Goal: Task Accomplishment & Management: Manage account settings

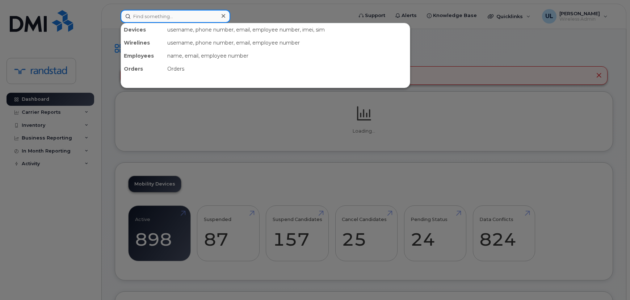
click at [159, 15] on input at bounding box center [176, 16] width 110 height 13
paste input "4185640022"
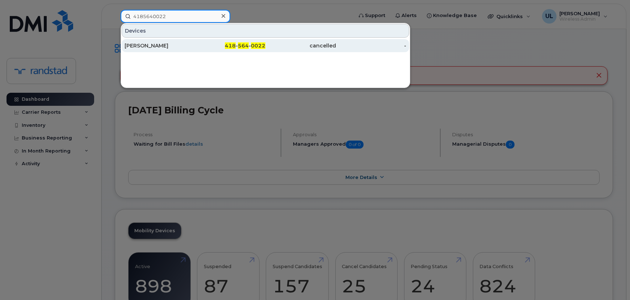
type input "4185640022"
click at [172, 43] on div "Chioma Chikwendu" at bounding box center [160, 45] width 71 height 7
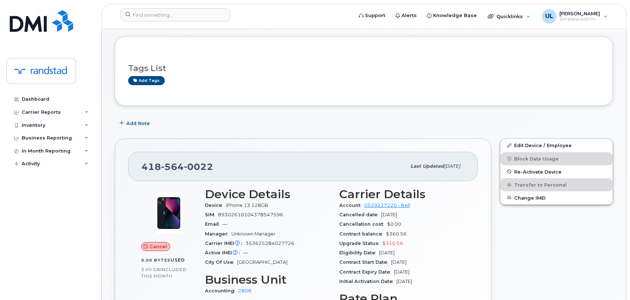
scroll to position [66, 0]
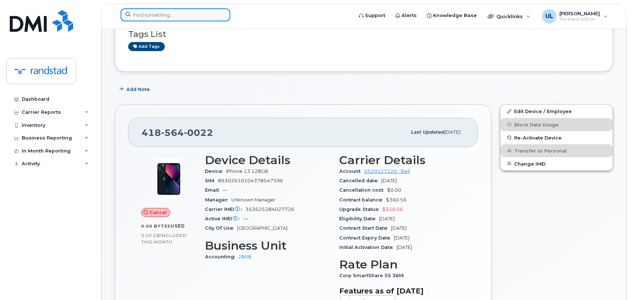
click at [188, 11] on input at bounding box center [176, 14] width 110 height 13
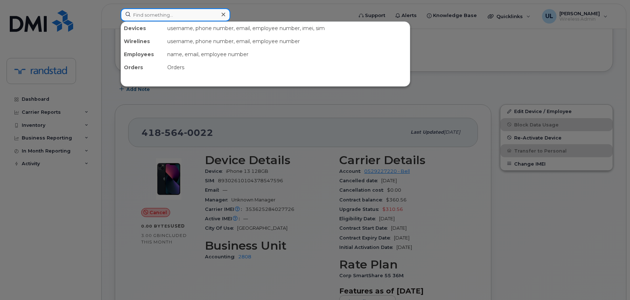
paste input "353625284027726"
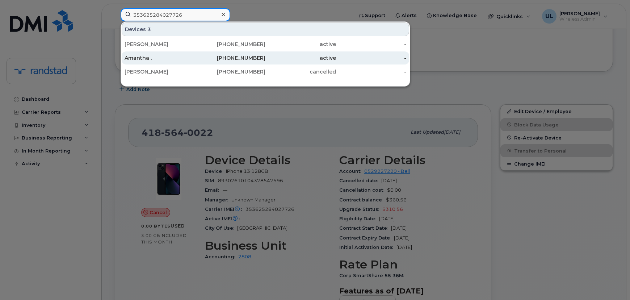
type input "353625284027726"
click at [204, 64] on div "613-406-9749" at bounding box center [230, 57] width 71 height 13
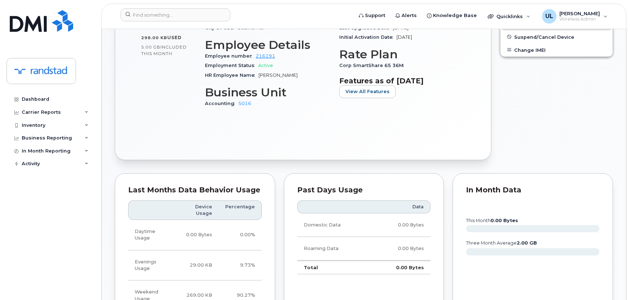
scroll to position [494, 0]
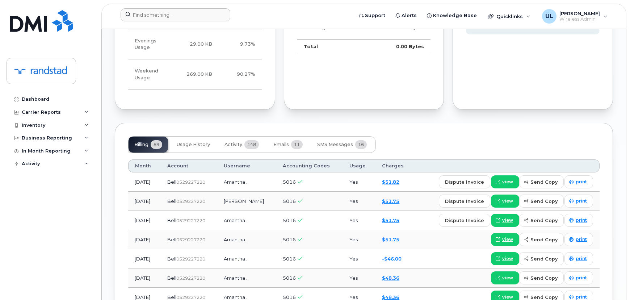
click at [202, 21] on div at bounding box center [234, 16] width 239 height 16
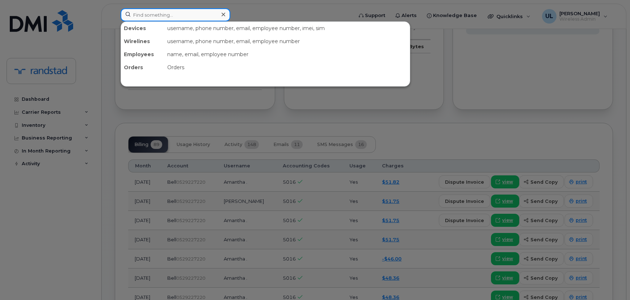
click at [200, 17] on input at bounding box center [176, 14] width 110 height 13
paste input "353625284027726"
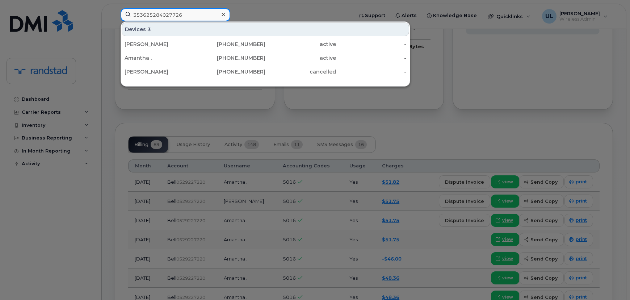
type input "353625284027726"
click at [202, 41] on div "403-827-7575" at bounding box center [230, 44] width 71 height 7
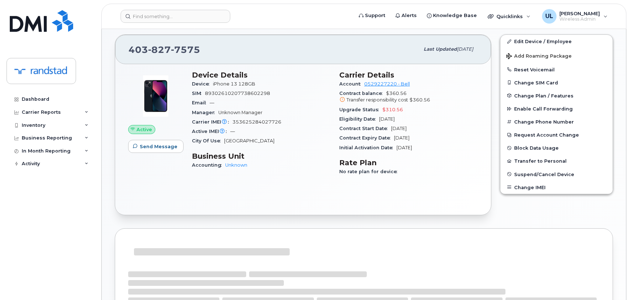
scroll to position [33, 0]
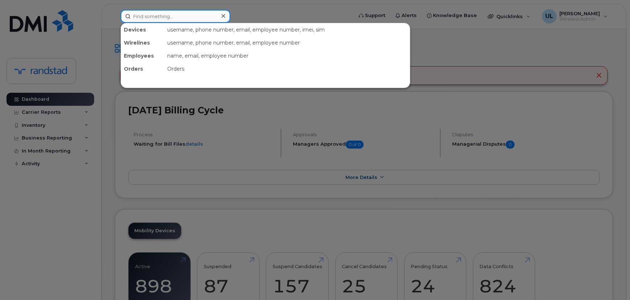
click at [179, 17] on input at bounding box center [176, 16] width 110 height 13
paste input "5814467515"
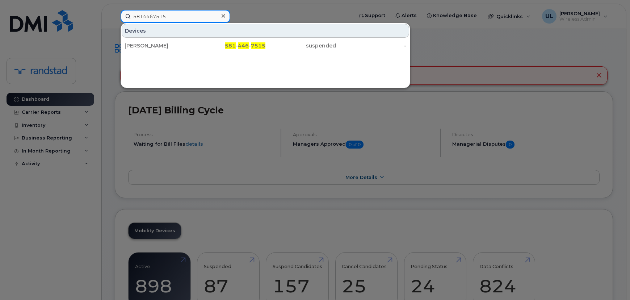
type input "5814467515"
drag, startPoint x: 177, startPoint y: 44, endPoint x: 216, endPoint y: 56, distance: 41.0
click at [177, 44] on div "Catherine Girard" at bounding box center [160, 45] width 71 height 7
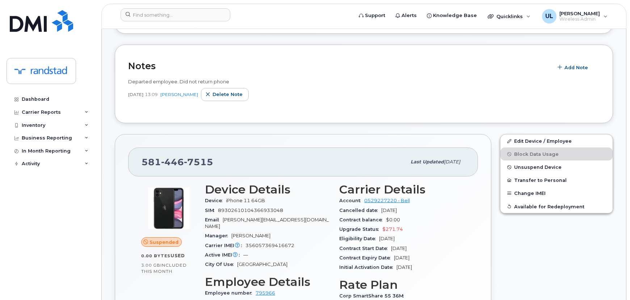
scroll to position [164, 0]
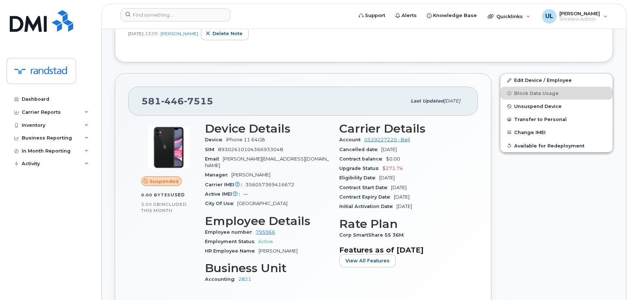
click at [272, 180] on div "Carrier IMEI Carrier IMEI is reported during the last billing cycle or change o…" at bounding box center [268, 184] width 126 height 9
copy span "356057369416672"
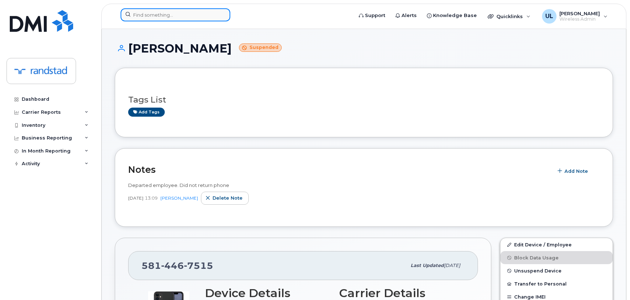
click at [207, 11] on input at bounding box center [176, 14] width 110 height 13
paste input "356057369416672"
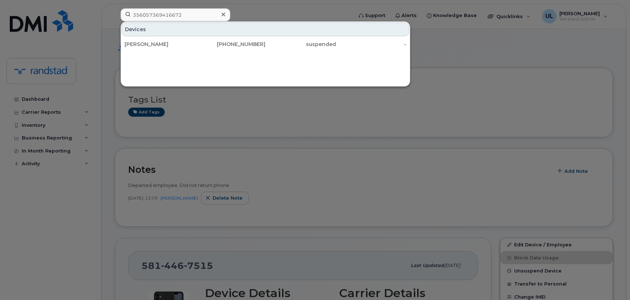
click at [344, 148] on div at bounding box center [315, 150] width 630 height 300
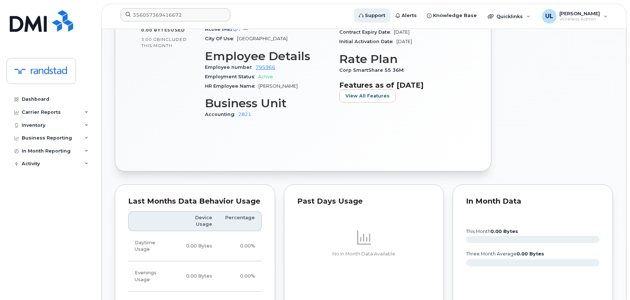
scroll to position [131, 0]
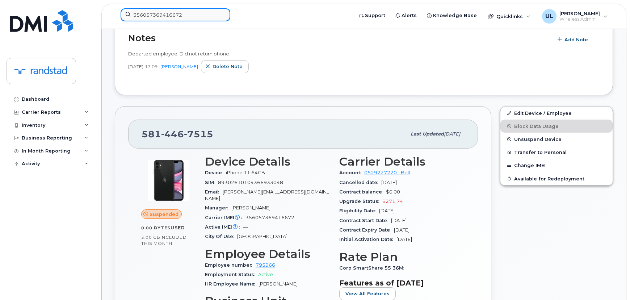
click at [217, 11] on input "356057369416672" at bounding box center [176, 14] width 110 height 13
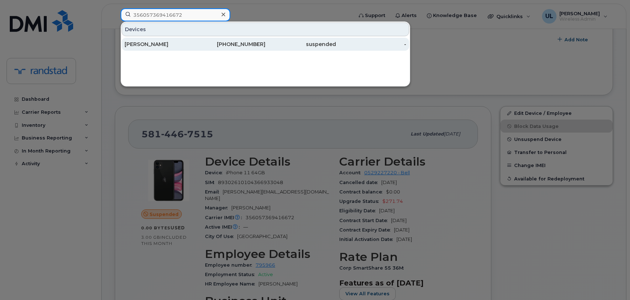
paste input "418564002"
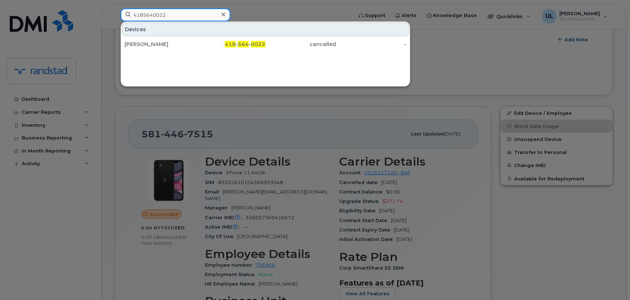
type input "4185640022"
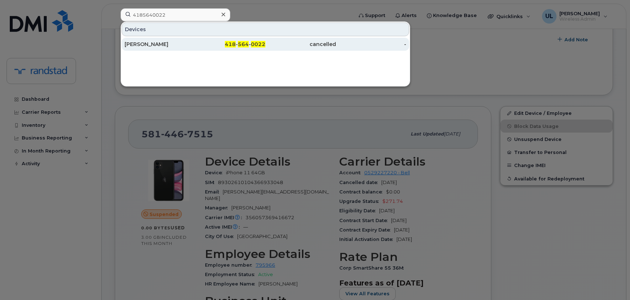
click at [195, 49] on div "418 - 564 - 0022" at bounding box center [230, 44] width 71 height 13
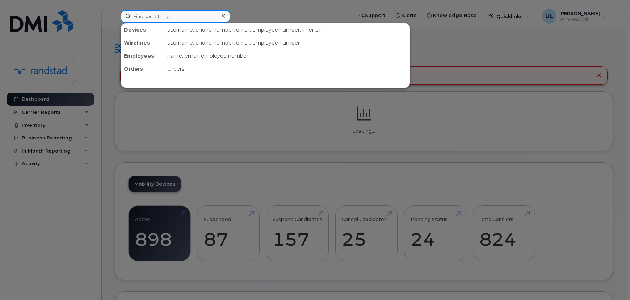
drag, startPoint x: 191, startPoint y: 20, endPoint x: 188, endPoint y: 24, distance: 4.9
click at [190, 20] on input at bounding box center [176, 16] width 110 height 13
paste input "350559894462077"
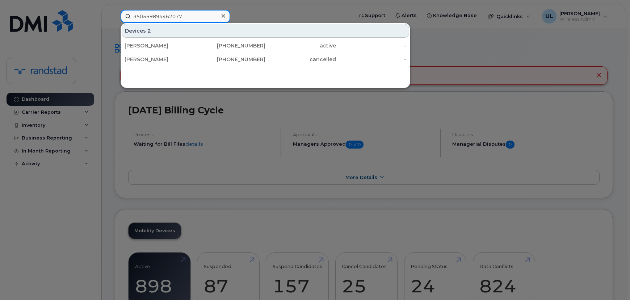
type input "350559894462077"
drag, startPoint x: 180, startPoint y: 42, endPoint x: 256, endPoint y: 96, distance: 94.1
click at [180, 42] on div "Jean-sebastien Hinse" at bounding box center [160, 45] width 71 height 7
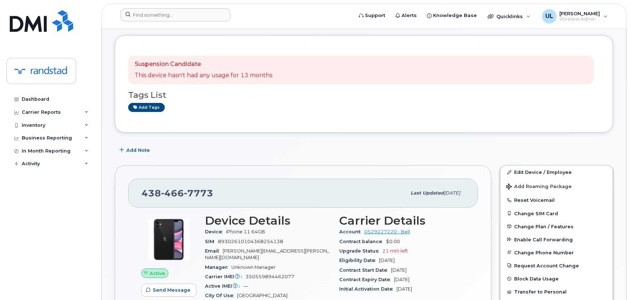
scroll to position [8, 0]
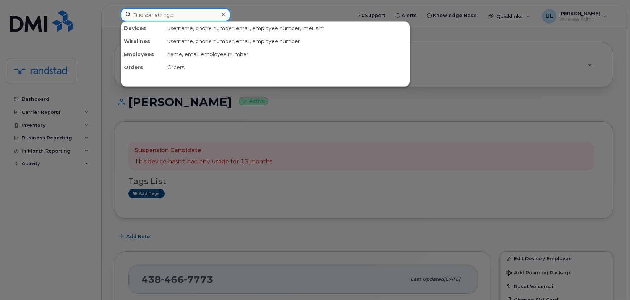
click at [217, 11] on input at bounding box center [176, 14] width 110 height 13
paste input "5147546641"
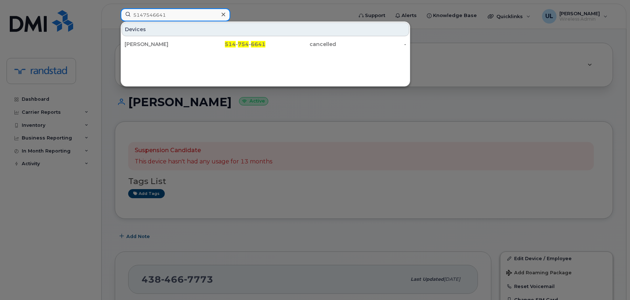
type input "5147546641"
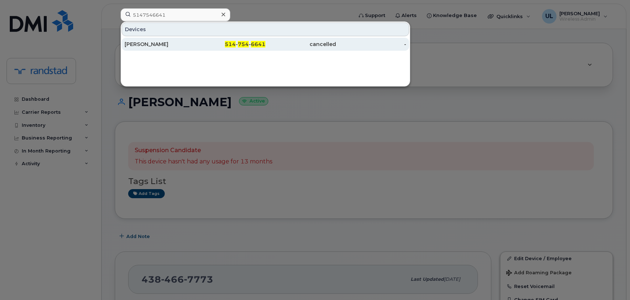
click at [194, 44] on div "[PERSON_NAME]" at bounding box center [160, 44] width 71 height 7
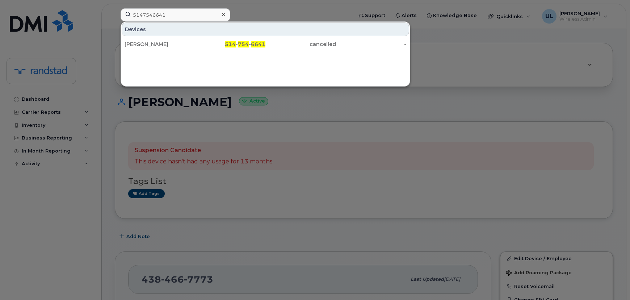
click at [351, 177] on div at bounding box center [315, 150] width 630 height 300
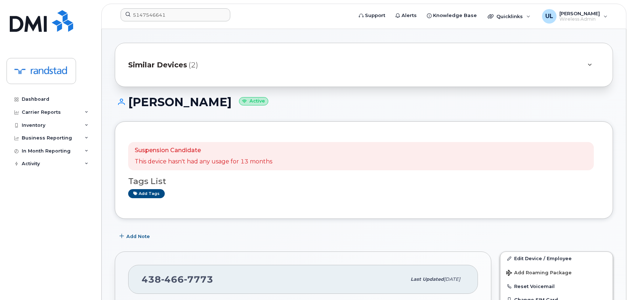
click at [239, 103] on h1 "[PERSON_NAME] Active" at bounding box center [364, 102] width 498 height 13
copy h1 "Hinse"
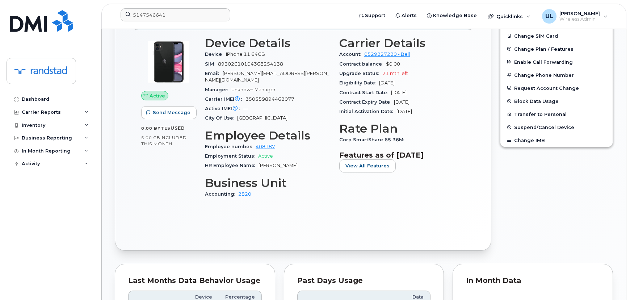
scroll to position [239, 0]
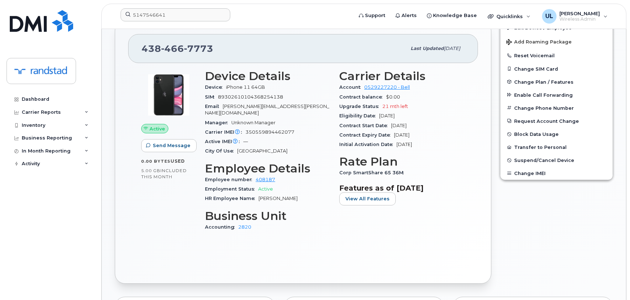
click at [180, 54] on div "438 466 7773" at bounding box center [274, 48] width 265 height 15
copy span "438 466 7773"
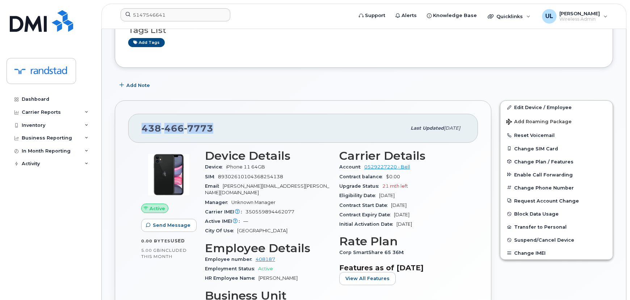
scroll to position [197, 0]
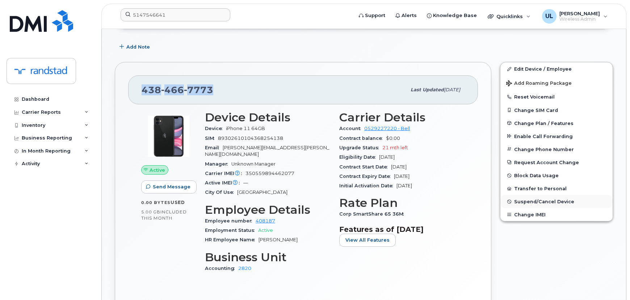
click at [525, 201] on span "Suspend/Cancel Device" at bounding box center [544, 201] width 60 height 5
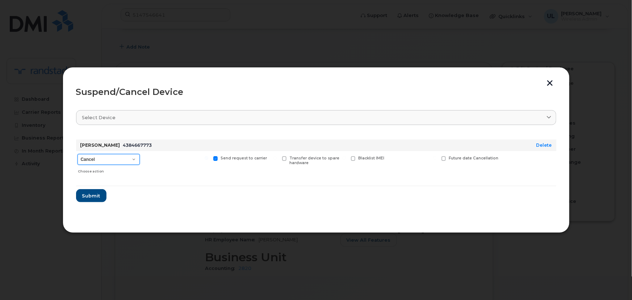
click at [105, 157] on select "Cancel Suspend - Extend Suspension Suspend - Reduced Rate Suspend - Full Rate S…" at bounding box center [109, 159] width 62 height 11
select select "[object Object]"
click at [78, 154] on select "Cancel Suspend - Extend Suspension Suspend - Reduced Rate Suspend - Full Rate S…" at bounding box center [109, 159] width 62 height 11
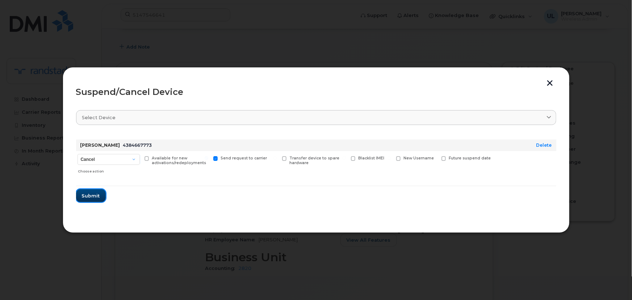
click at [96, 196] on span "Submit" at bounding box center [91, 195] width 18 height 7
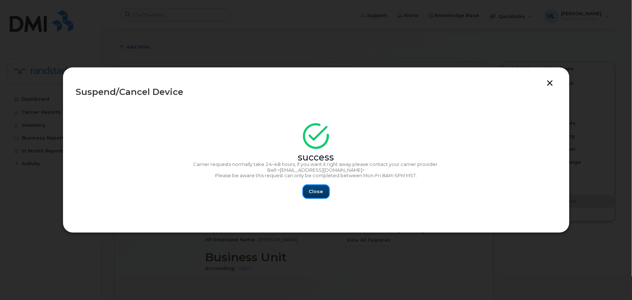
click at [319, 194] on span "Close" at bounding box center [316, 191] width 14 height 7
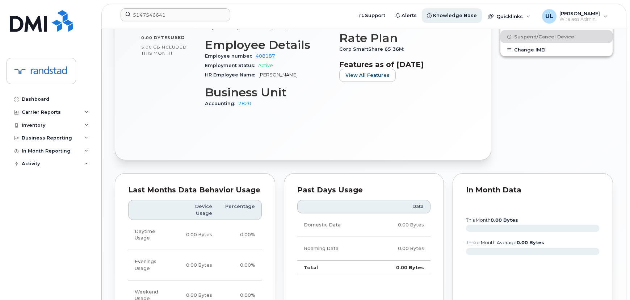
scroll to position [625, 0]
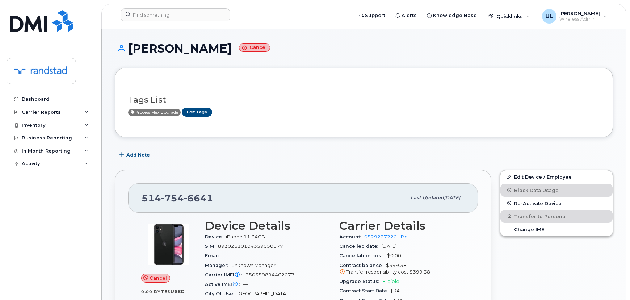
click at [186, 46] on h1 "[PERSON_NAME] Cancel" at bounding box center [364, 48] width 498 height 13
copy h1 "Gershtein"
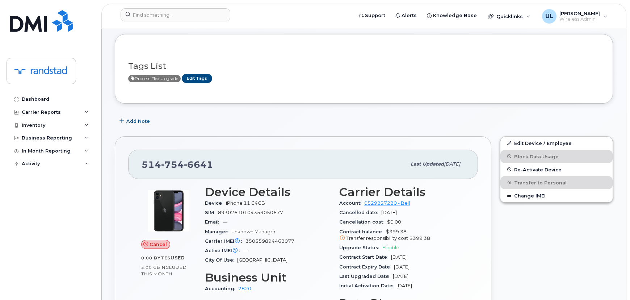
scroll to position [131, 0]
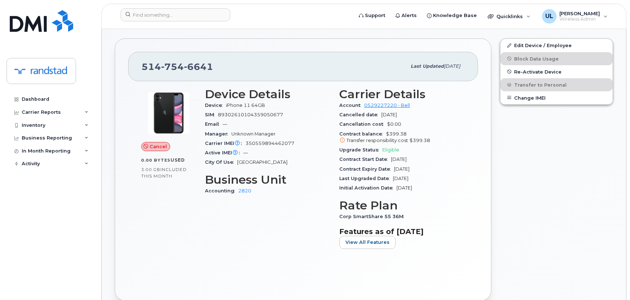
click at [261, 143] on span "350559894462077" at bounding box center [270, 143] width 49 height 5
copy span "350559894462077"
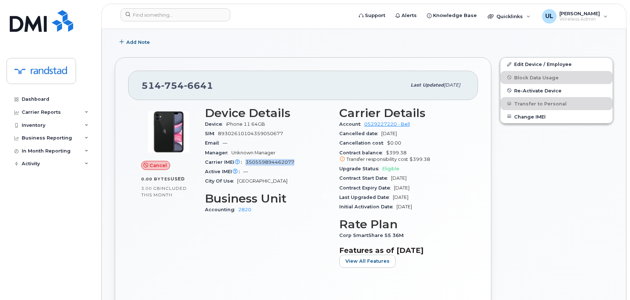
scroll to position [0, 0]
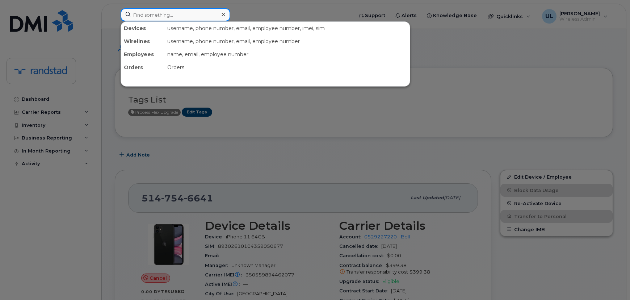
click at [192, 19] on input at bounding box center [176, 14] width 110 height 13
paste input "350559894462077"
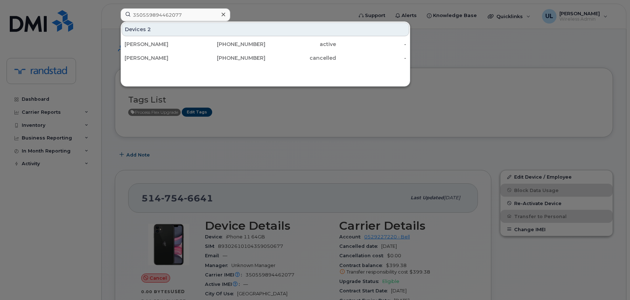
click at [271, 166] on div at bounding box center [315, 150] width 630 height 300
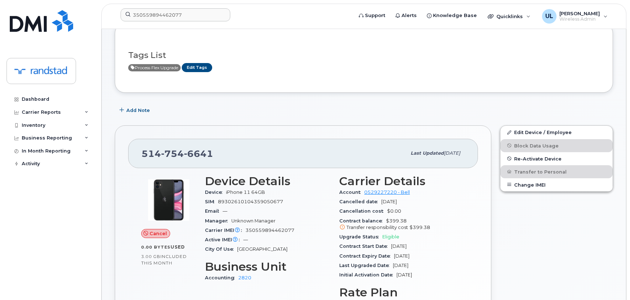
scroll to position [99, 0]
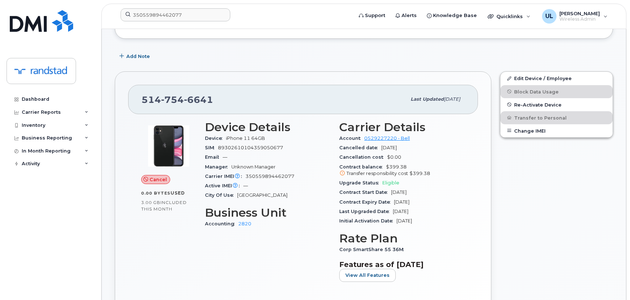
click at [175, 92] on div "[PHONE_NUMBER]" at bounding box center [274, 99] width 265 height 15
click at [175, 92] on div "514 754 6641" at bounding box center [274, 99] width 265 height 15
copy span "514 754 6641"
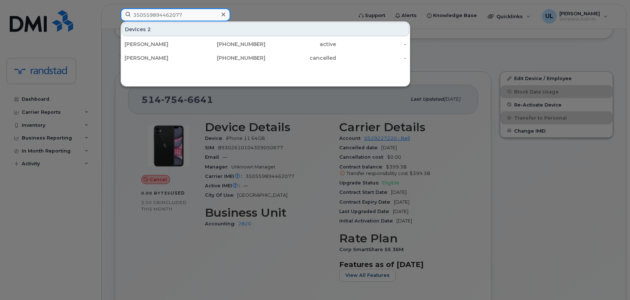
click at [181, 19] on input "350559894462077" at bounding box center [176, 14] width 110 height 13
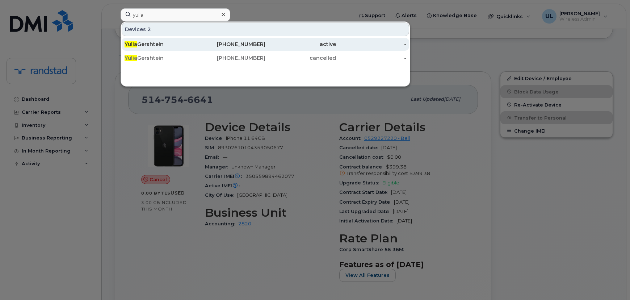
click at [187, 39] on div "Yulia Gershtein" at bounding box center [160, 44] width 71 height 13
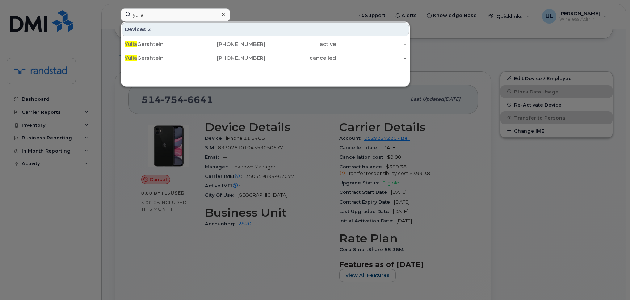
click at [285, 143] on div at bounding box center [315, 150] width 630 height 300
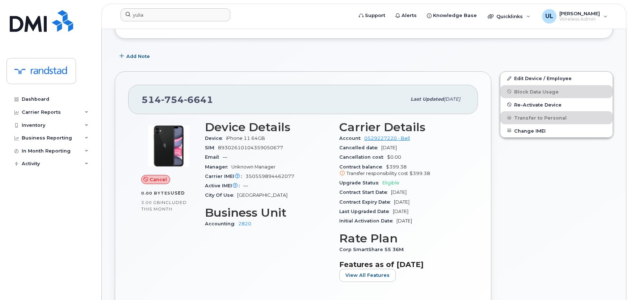
click at [268, 146] on span "89302610104359050677" at bounding box center [250, 147] width 65 height 5
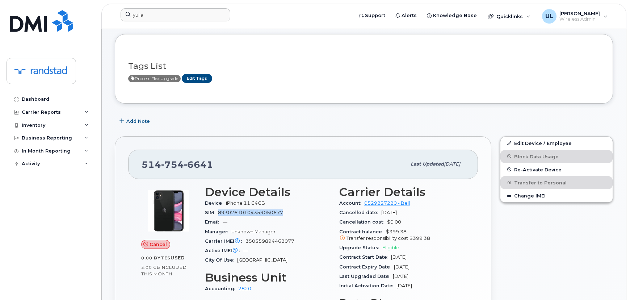
scroll to position [66, 0]
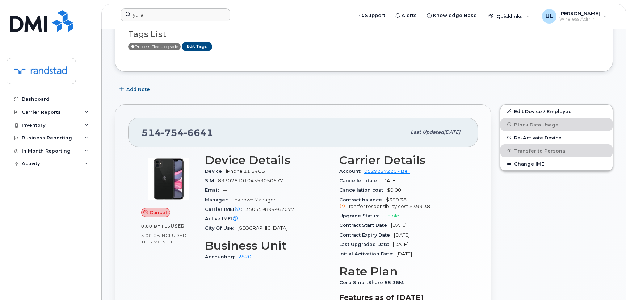
click at [267, 207] on span "350559894462077" at bounding box center [270, 208] width 49 height 5
copy span "350559894462077"
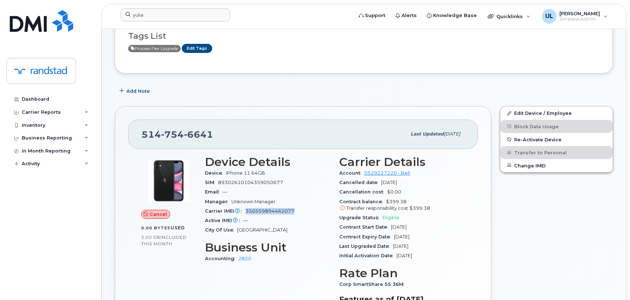
scroll to position [0, 0]
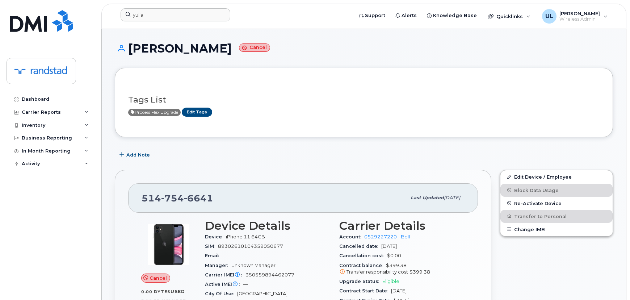
click at [217, 8] on header "yulia Support Alerts Knowledge Base Quicklinks Suspend / Cancel Device Change S…" at bounding box center [363, 16] width 525 height 25
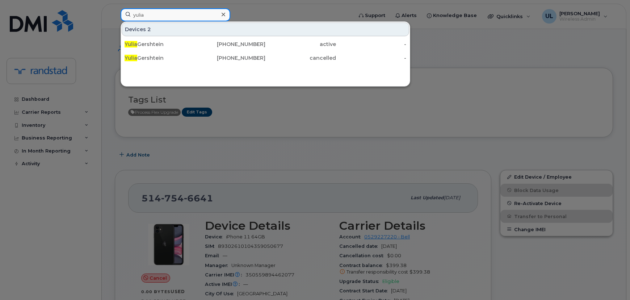
click at [210, 17] on input "yulia" at bounding box center [176, 14] width 110 height 13
paste input "Jean-sebastien Hinse"
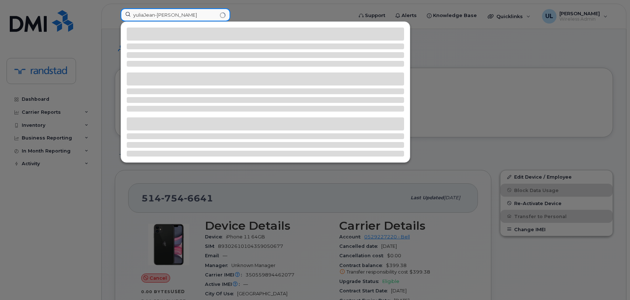
paste input
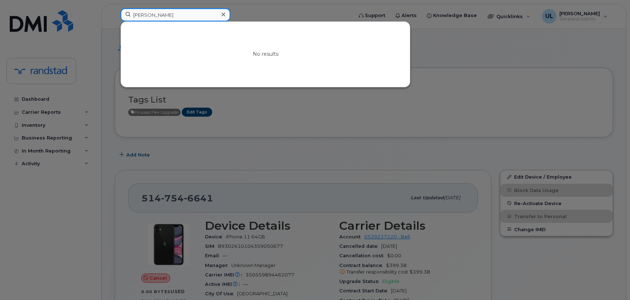
paste input "5147546641"
paste input
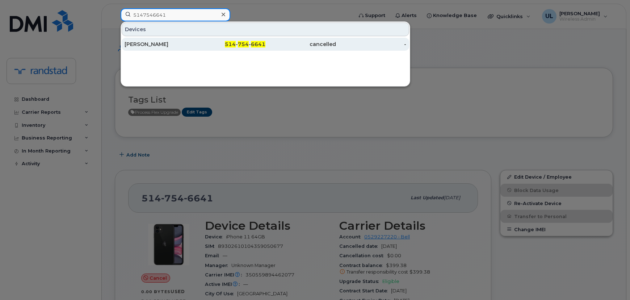
type input "5147546641"
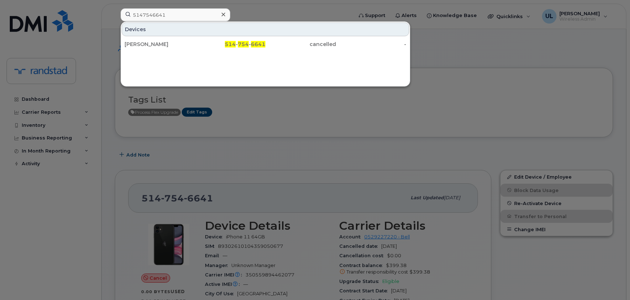
drag, startPoint x: 181, startPoint y: 40, endPoint x: 226, endPoint y: 67, distance: 52.8
click at [181, 40] on div "Yulia Gershtein" at bounding box center [160, 44] width 71 height 13
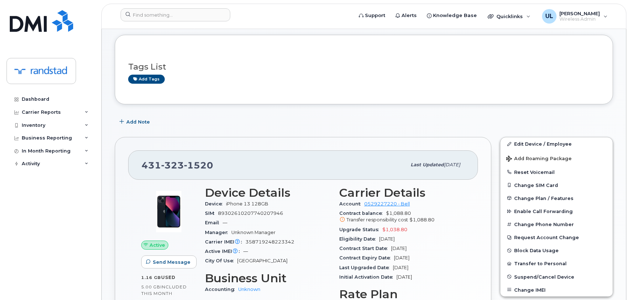
scroll to position [131, 0]
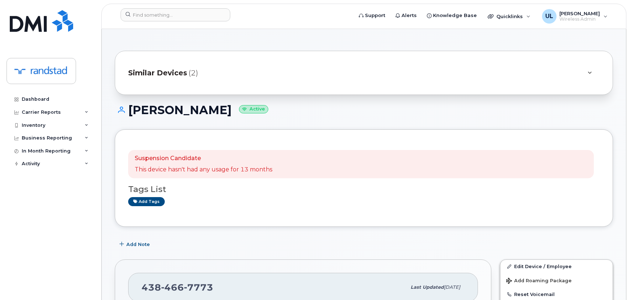
drag, startPoint x: 130, startPoint y: 108, endPoint x: 258, endPoint y: 113, distance: 127.9
click at [258, 113] on h1 "[PERSON_NAME] Active" at bounding box center [364, 110] width 498 height 13
copy h1 "[PERSON_NAME]"
click at [328, 203] on div "Add tags" at bounding box center [361, 201] width 466 height 9
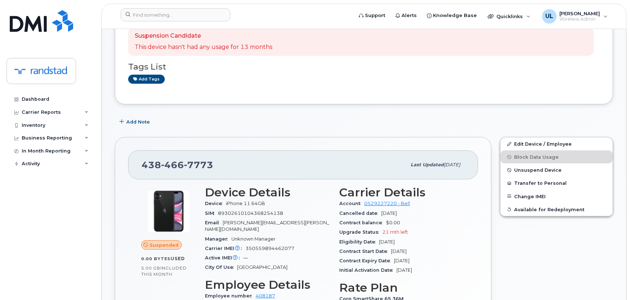
scroll to position [131, 0]
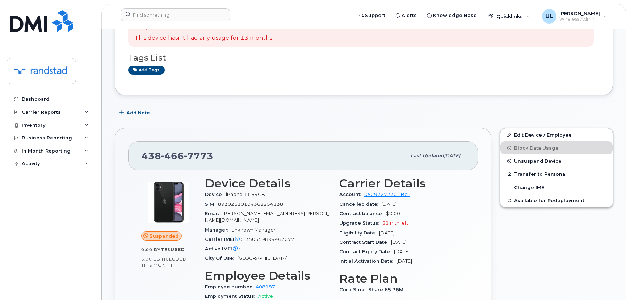
click at [383, 136] on div "[PHONE_NUMBER] Last updated [DATE] Suspended 0.00 Bytes  used 5.00 GB  included…" at bounding box center [303, 259] width 377 height 263
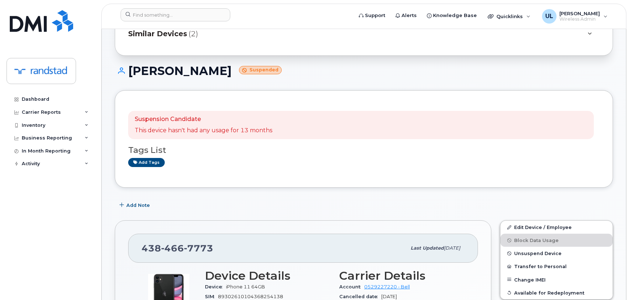
scroll to position [0, 0]
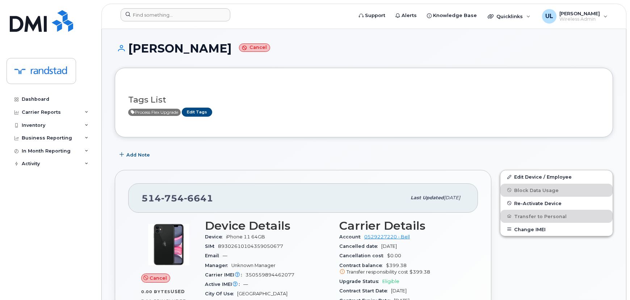
click at [184, 24] on div at bounding box center [234, 16] width 239 height 16
click at [185, 21] on div at bounding box center [234, 16] width 239 height 16
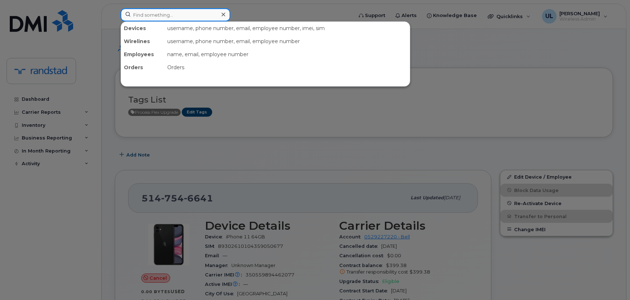
click at [184, 17] on input at bounding box center [176, 14] width 110 height 13
paste input "4034374713"
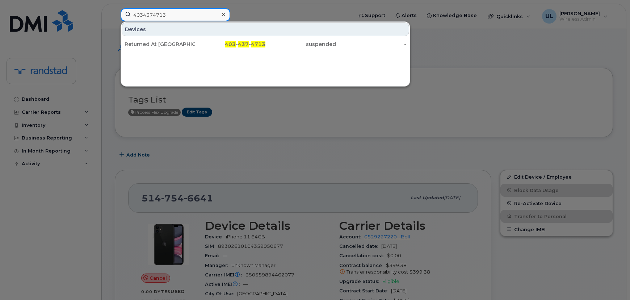
type input "4034374713"
drag, startPoint x: 175, startPoint y: 41, endPoint x: 207, endPoint y: 65, distance: 40.1
click at [175, 41] on div "Returned At Aimia" at bounding box center [160, 44] width 71 height 7
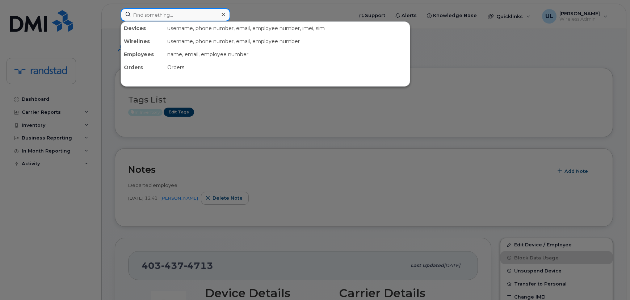
click at [209, 18] on input at bounding box center [176, 14] width 110 height 13
paste input "4374221799"
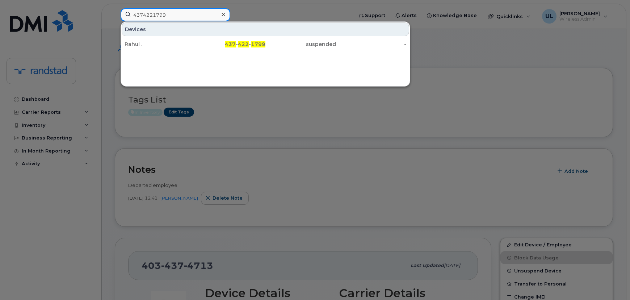
type input "4374221799"
drag, startPoint x: 195, startPoint y: 47, endPoint x: 230, endPoint y: 75, distance: 45.6
click at [195, 47] on div "437 - 422 - 1799" at bounding box center [230, 44] width 71 height 7
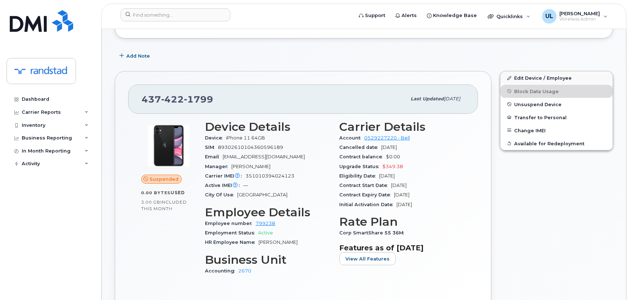
scroll to position [99, 0]
click at [538, 109] on button "Unsuspend Device" at bounding box center [557, 104] width 112 height 13
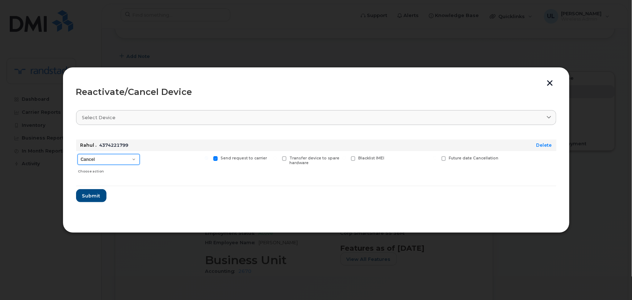
click at [117, 156] on select "Cancel Suspend - Extend Suspension Reactivate" at bounding box center [109, 159] width 62 height 11
select select "[object Object]"
click at [78, 154] on select "Cancel Suspend - Extend Suspension Reactivate" at bounding box center [109, 159] width 62 height 11
click at [87, 198] on span "Submit" at bounding box center [91, 195] width 18 height 7
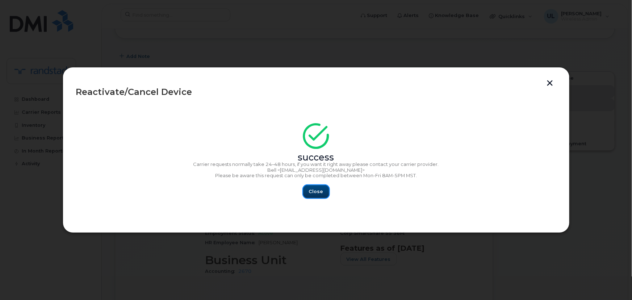
click at [318, 191] on span "Close" at bounding box center [316, 191] width 14 height 7
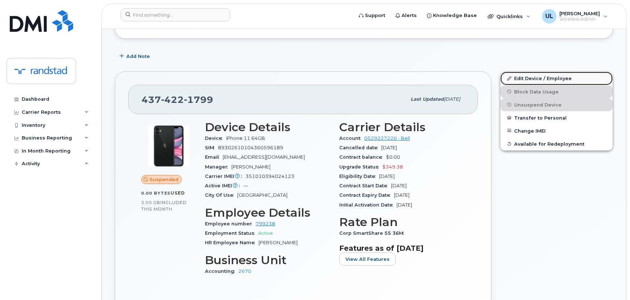
click at [550, 76] on link "Edit Device / Employee" at bounding box center [557, 78] width 112 height 13
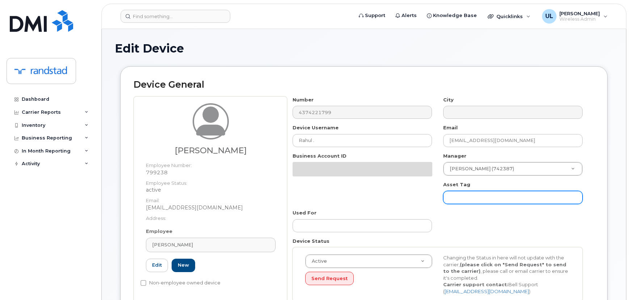
scroll to position [99, 0]
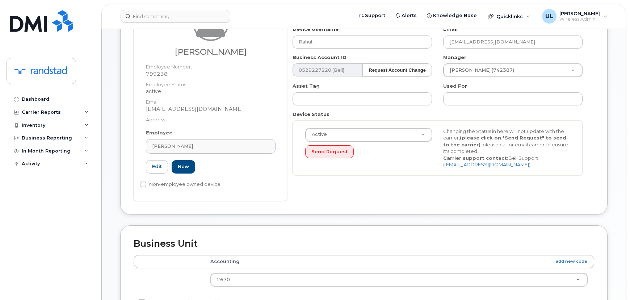
drag, startPoint x: 227, startPoint y: 151, endPoint x: 262, endPoint y: 163, distance: 37.0
click at [227, 149] on link "[PERSON_NAME]" at bounding box center [211, 146] width 130 height 14
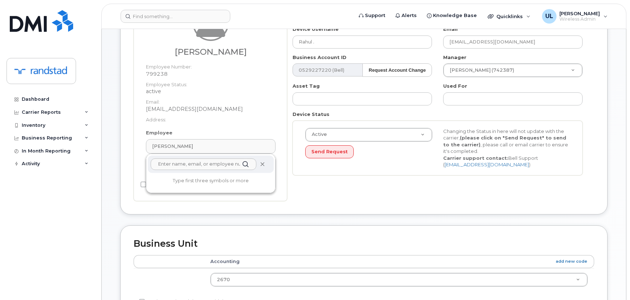
click at [265, 163] on span at bounding box center [263, 164] width 6 height 6
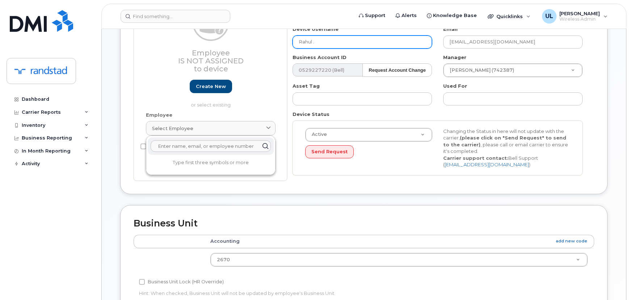
click at [357, 46] on input "Rahul ." at bounding box center [362, 41] width 139 height 13
paste input "[PERSON_NAME]"
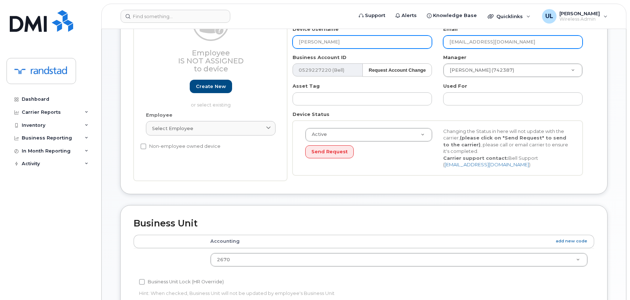
type input "[PERSON_NAME]"
click at [508, 44] on input "rahul.west@randstad.ca" at bounding box center [512, 41] width 139 height 13
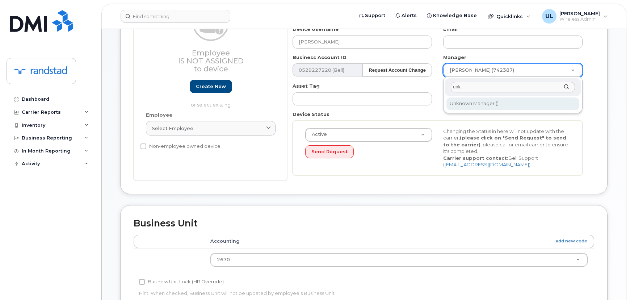
type input "unk"
type input "281330"
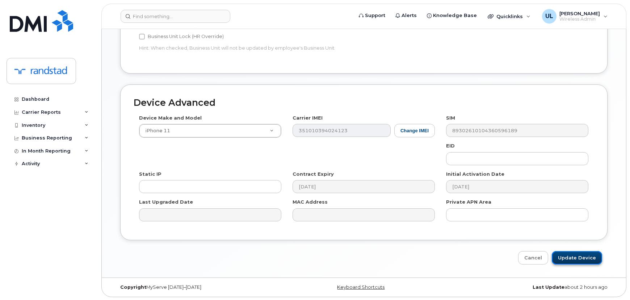
click at [586, 259] on input "Update Device" at bounding box center [577, 257] width 50 height 13
type input "Saving..."
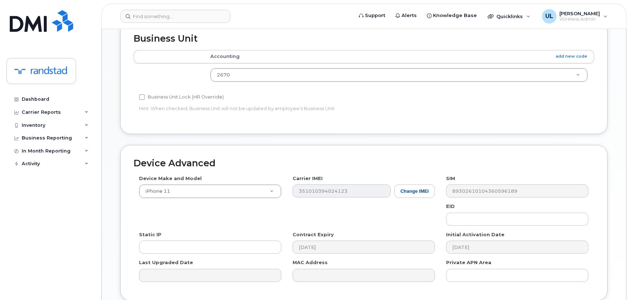
scroll to position [179, 0]
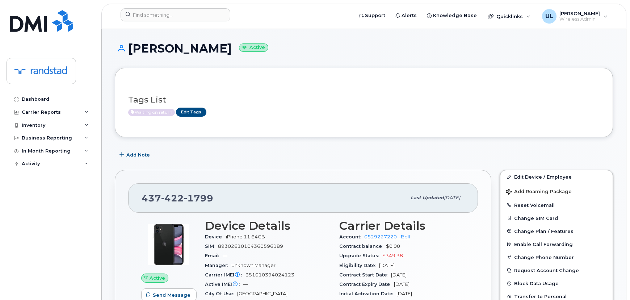
click at [193, 117] on div "Tags List Waiting on return Edit Tags" at bounding box center [364, 102] width 472 height 43
click at [193, 115] on link "Edit Tags" at bounding box center [191, 112] width 30 height 9
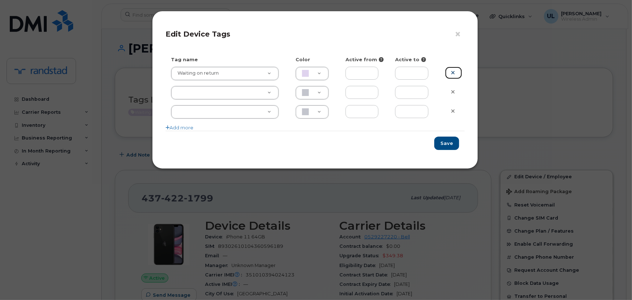
click at [448, 70] on link at bounding box center [453, 73] width 17 height 13
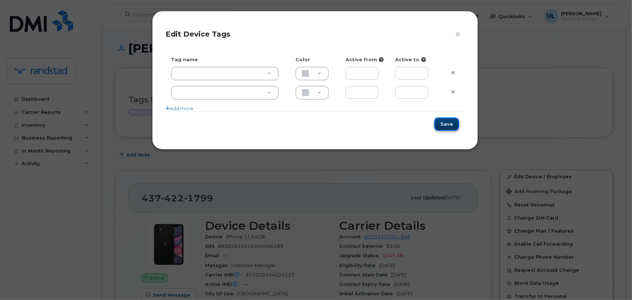
click at [451, 122] on button "Save" at bounding box center [446, 123] width 25 height 13
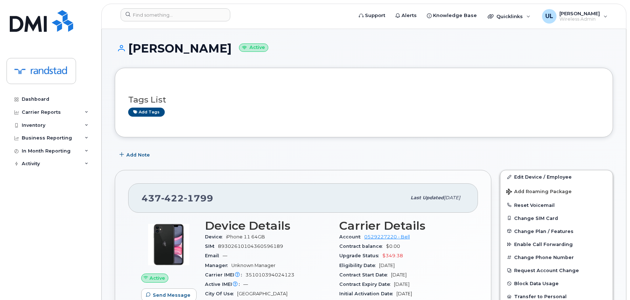
click at [384, 167] on div "[PHONE_NUMBER] Last updated [DATE] Active Send Message 0.00 Bytes  used 3.00 GB…" at bounding box center [302, 288] width 385 height 245
